Goal: Transaction & Acquisition: Purchase product/service

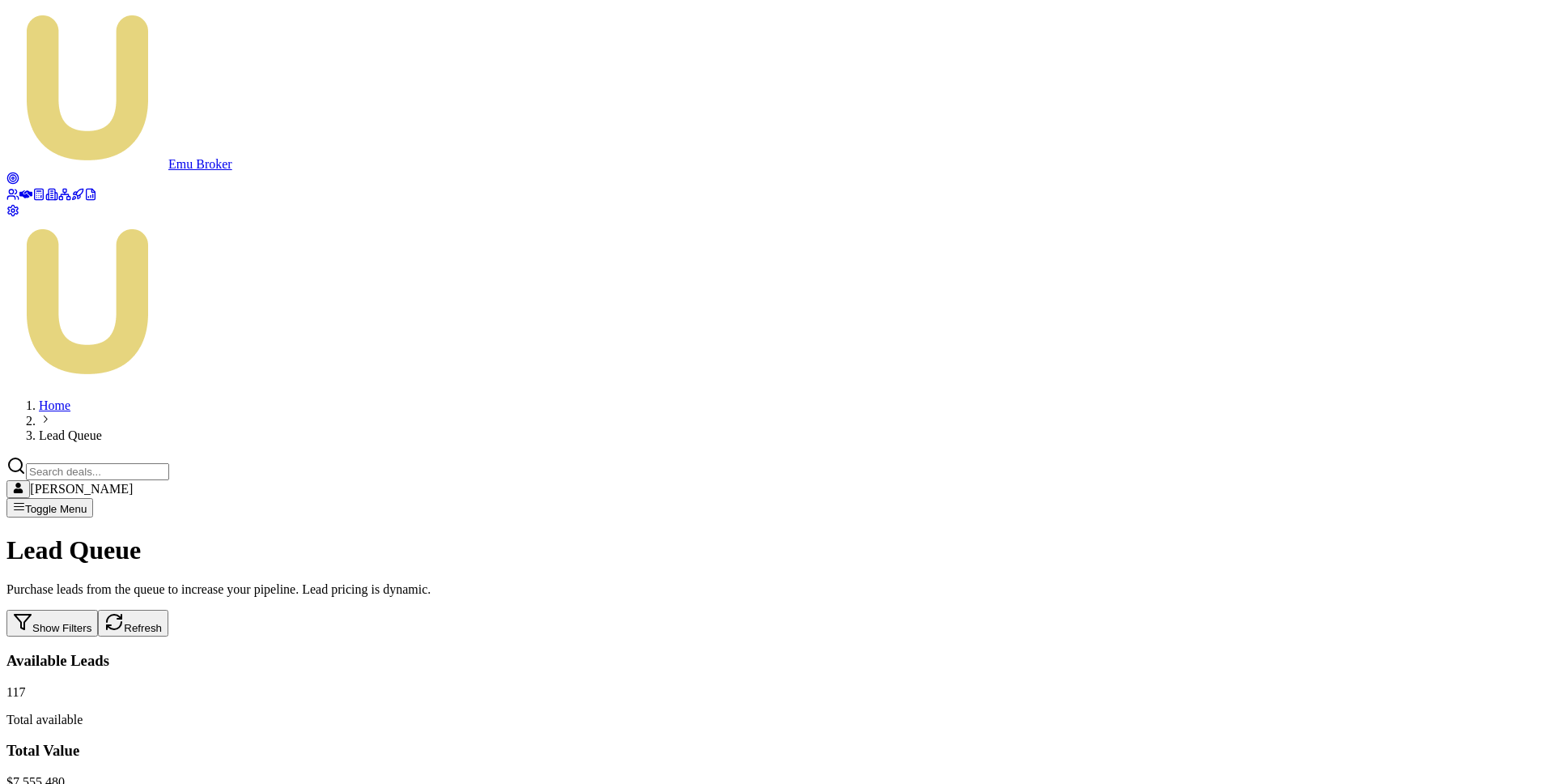
click at [168, 610] on button "Refresh" at bounding box center [133, 623] width 70 height 26
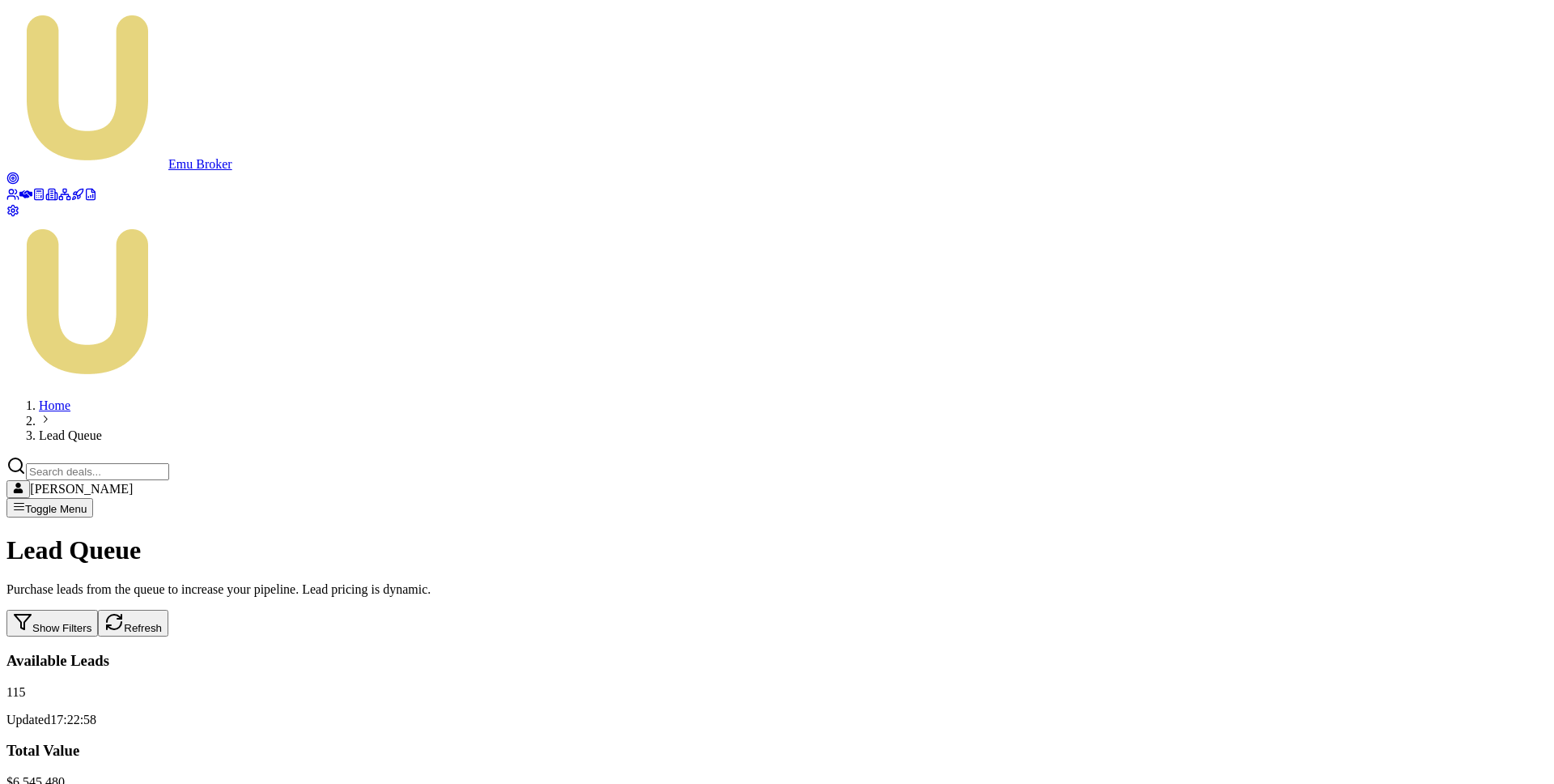
click at [575, 535] on div "Lead Queue Purchase leads from the queue to increase your pipeline. Lead pricin…" at bounding box center [777, 585] width 1542 height 102
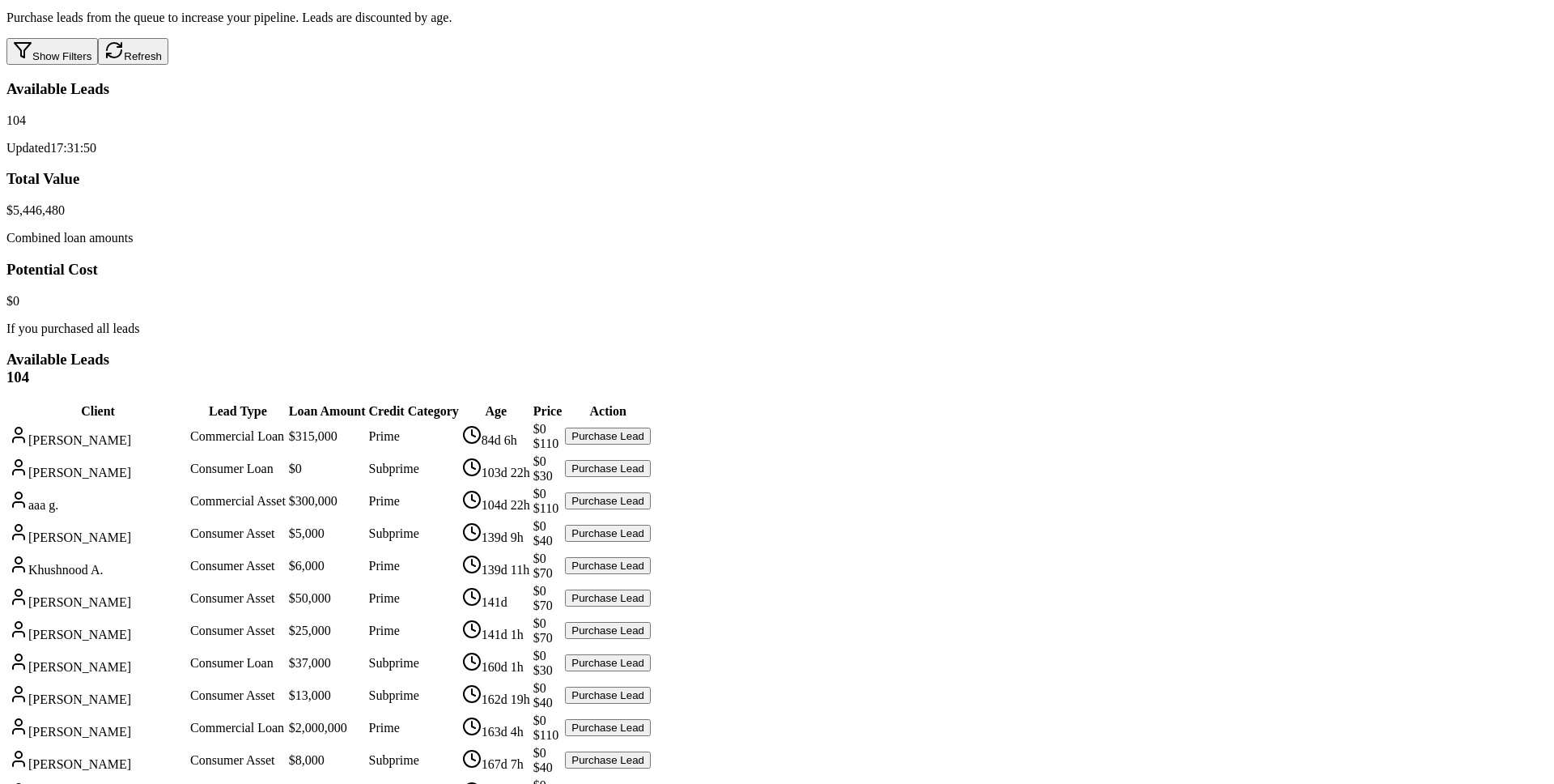
scroll to position [618, 0]
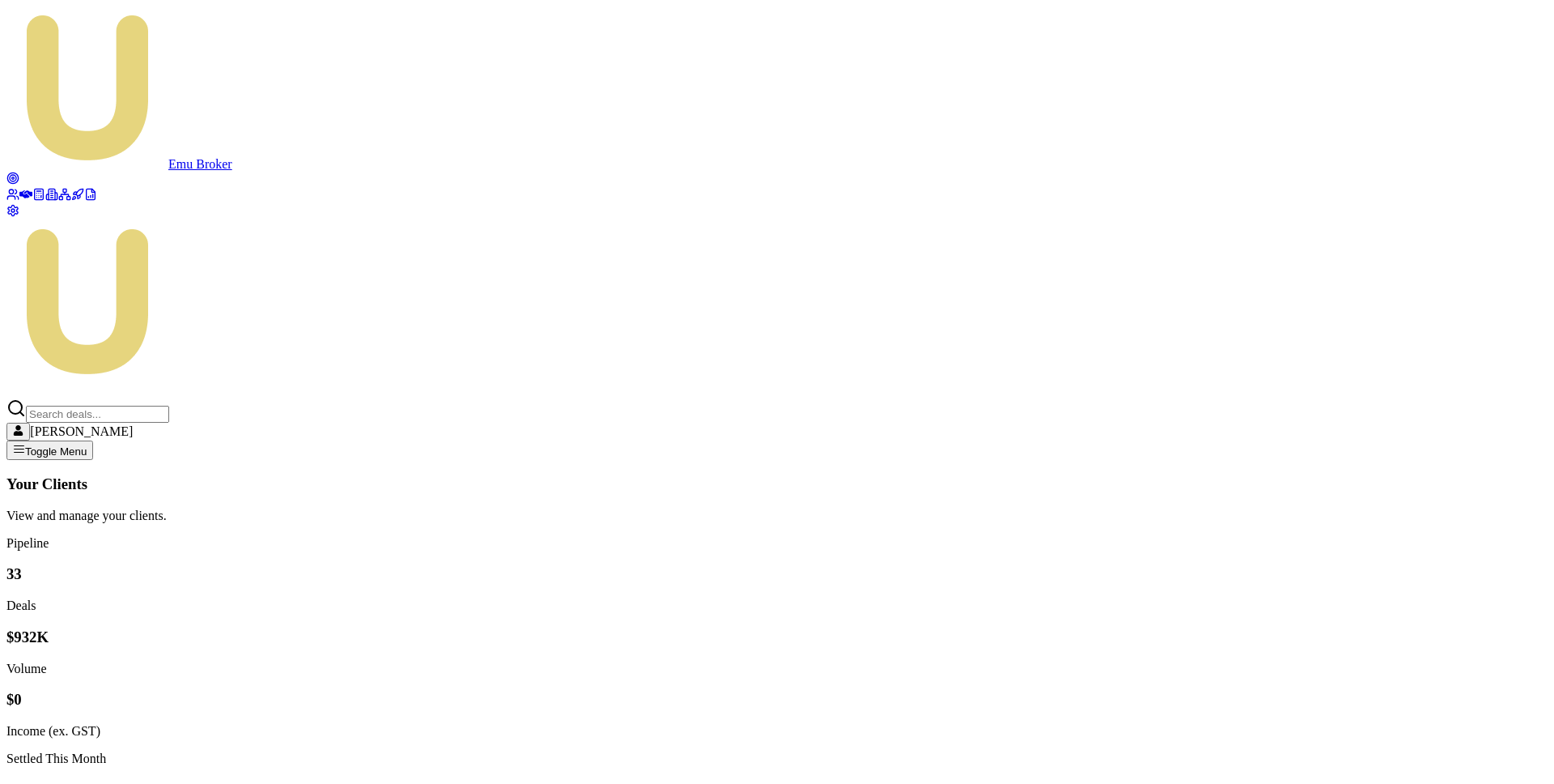
drag, startPoint x: 17, startPoint y: 64, endPoint x: 40, endPoint y: 68, distance: 23.3
click at [17, 172] on circle at bounding box center [12, 177] width 11 height 11
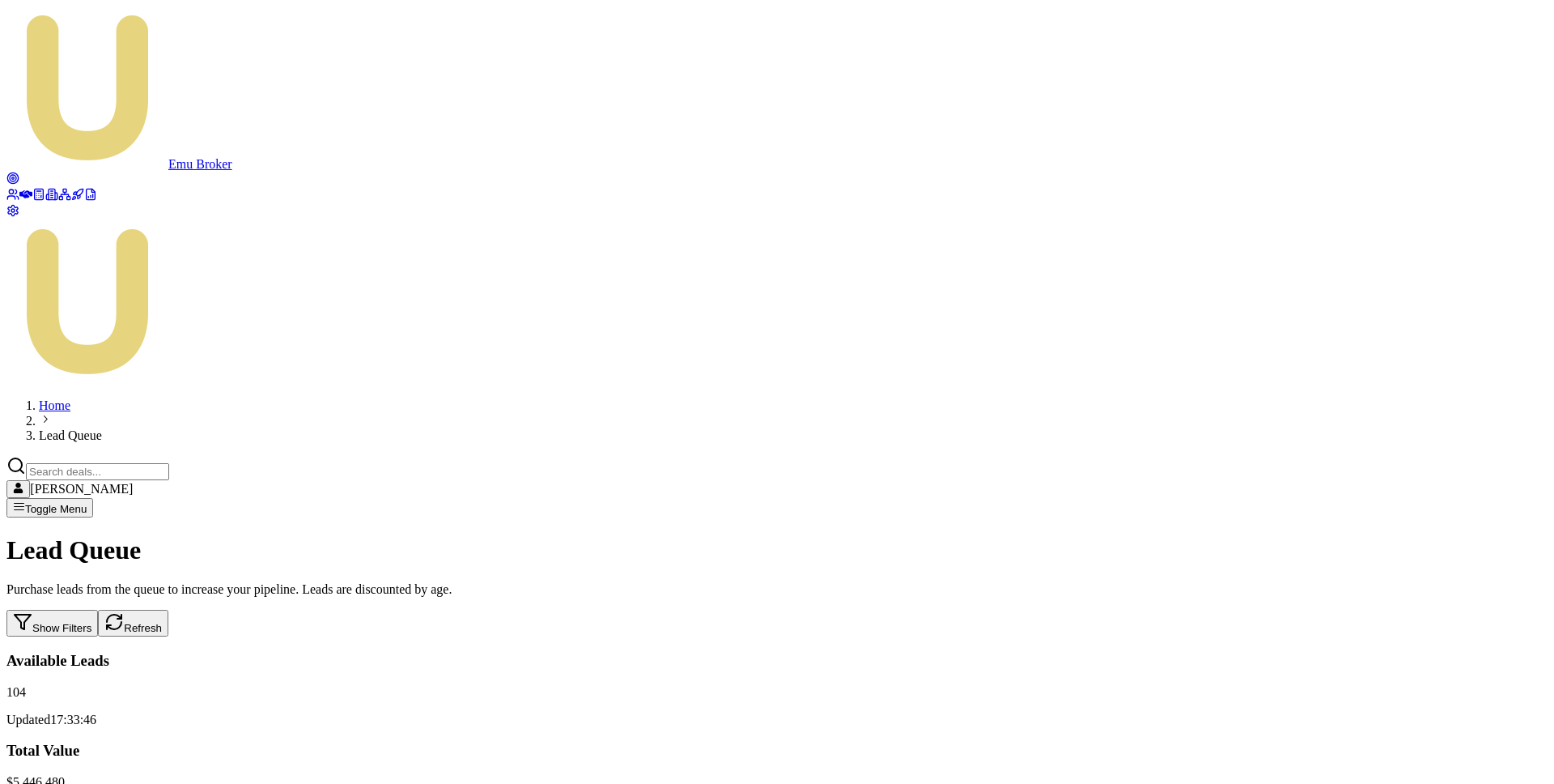
click at [17, 190] on icon at bounding box center [17, 191] width 2 height 4
